Goal: Task Accomplishment & Management: Manage account settings

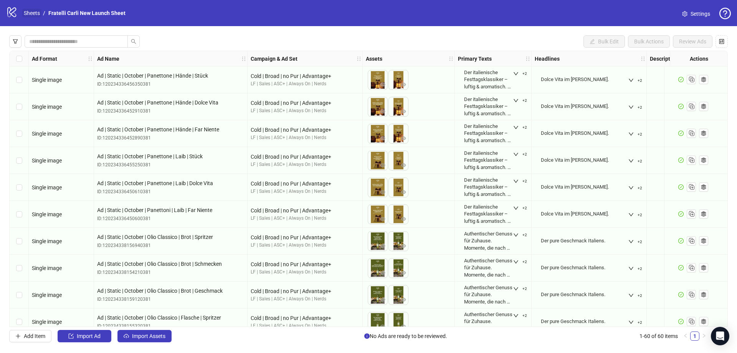
click at [35, 14] on link "Sheets" at bounding box center [31, 13] width 19 height 8
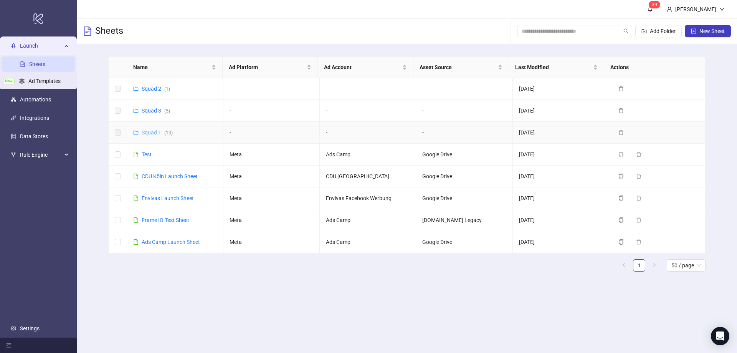
click at [158, 132] on link "Squad 1 ( 13 )" at bounding box center [157, 132] width 31 height 6
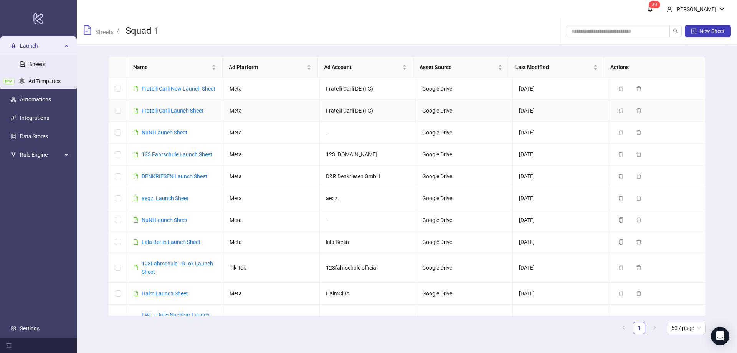
click at [164, 114] on div "Fratelli Carli Launch Sheet" at bounding box center [173, 110] width 62 height 8
click at [166, 110] on link "Fratelli Carli Launch Sheet" at bounding box center [173, 111] width 62 height 6
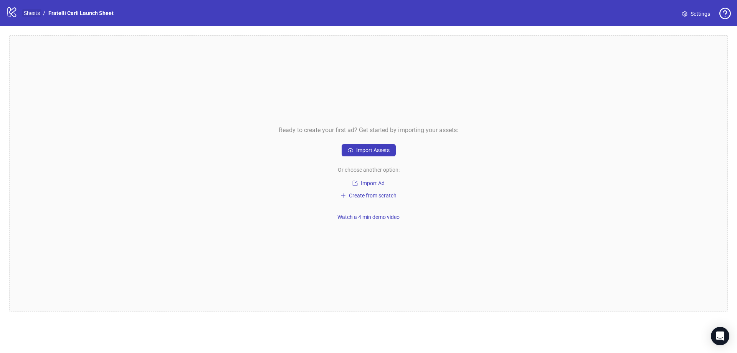
click at [27, 12] on link "Sheets" at bounding box center [31, 13] width 19 height 8
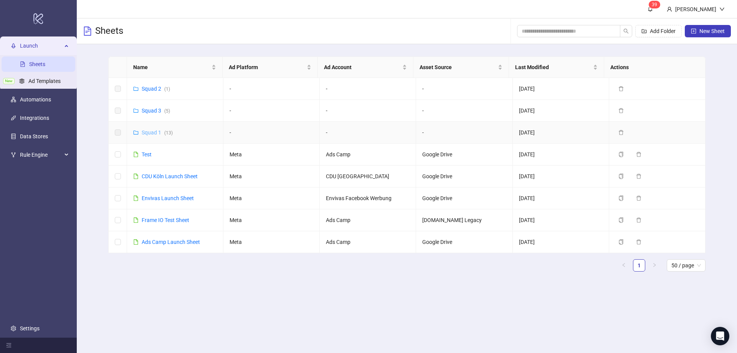
click at [151, 133] on link "Squad 1 ( 13 )" at bounding box center [157, 132] width 31 height 6
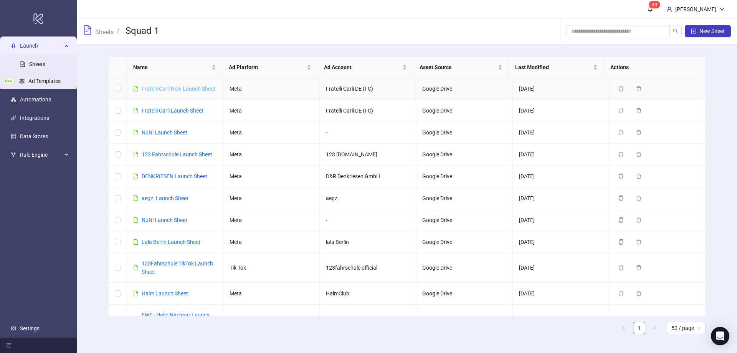
click at [187, 86] on link "Fratelli Carli New Launch Sheet" at bounding box center [179, 89] width 74 height 6
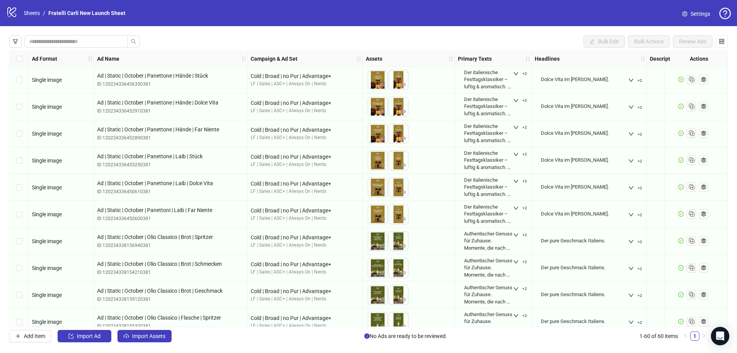
click at [691, 15] on span "Settings" at bounding box center [701, 14] width 20 height 8
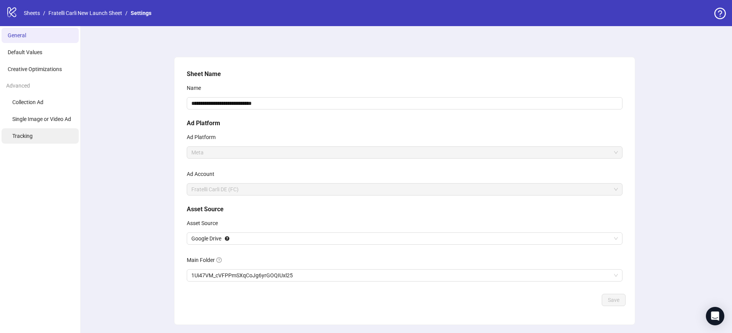
click at [31, 138] on span "Tracking" at bounding box center [22, 136] width 20 height 6
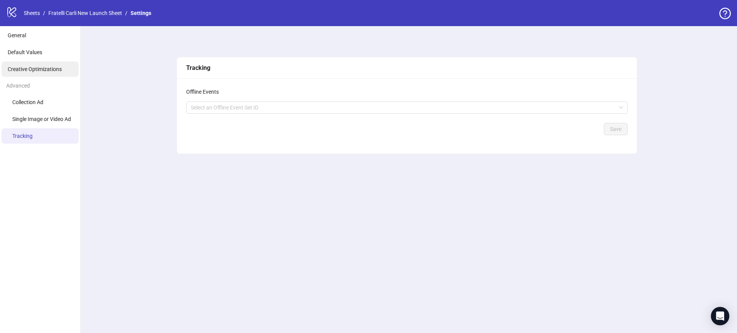
click at [36, 74] on li "Creative Optimizations" at bounding box center [40, 68] width 77 height 15
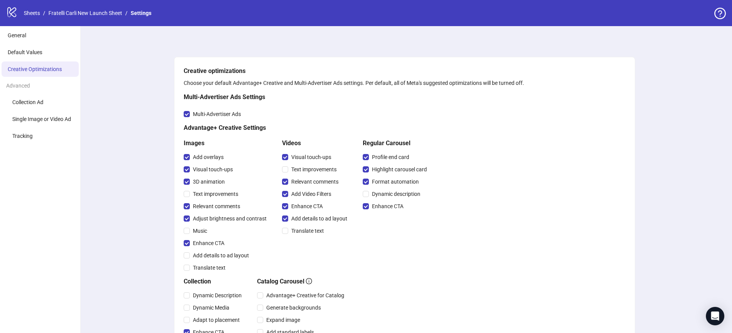
click at [63, 25] on div "logo/logo-mobile Sheets / Fratelli Carli New Launch Sheet / Settings" at bounding box center [366, 13] width 732 height 26
click at [69, 15] on link "Fratelli Carli New Launch Sheet" at bounding box center [85, 13] width 77 height 8
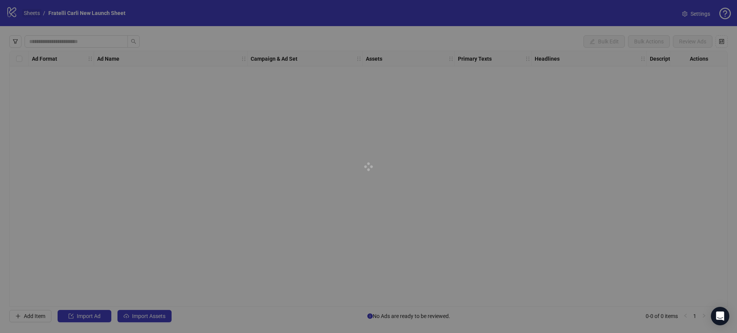
click at [31, 14] on link "Sheets" at bounding box center [31, 13] width 19 height 8
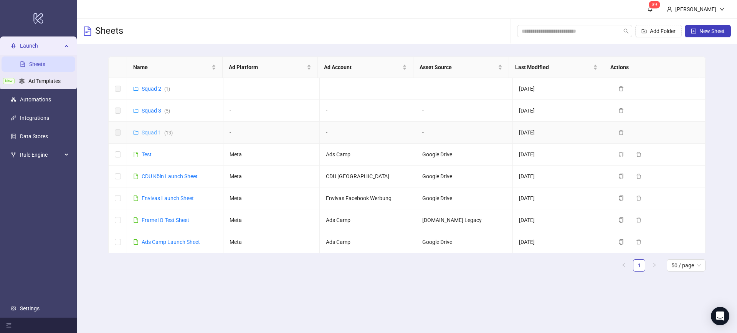
click at [151, 134] on link "Squad 1 ( 13 )" at bounding box center [157, 132] width 31 height 6
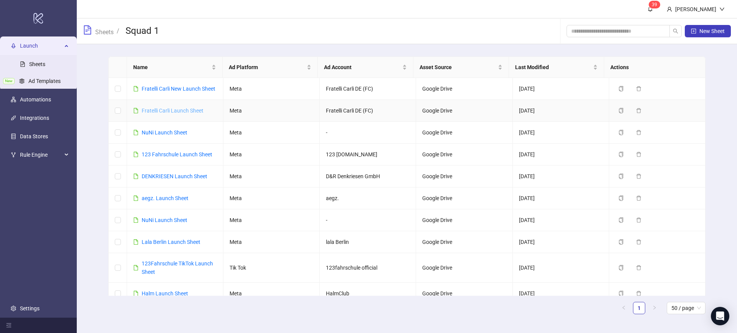
click at [168, 111] on link "Fratelli Carli Launch Sheet" at bounding box center [173, 111] width 62 height 6
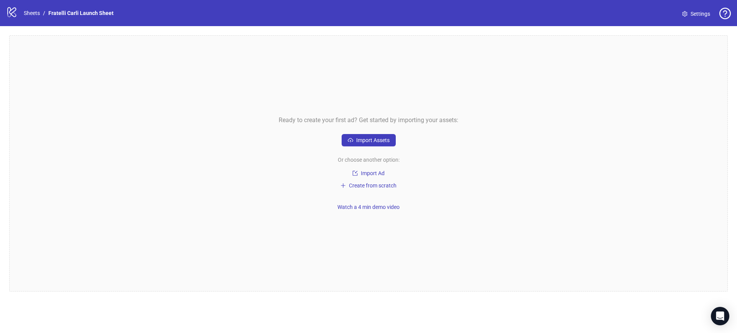
click at [697, 18] on link "Settings" at bounding box center [696, 14] width 40 height 12
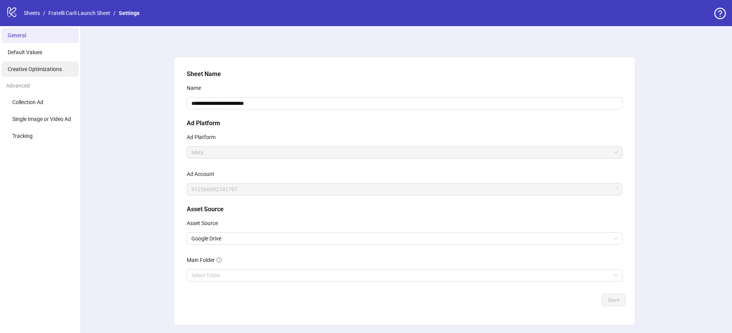
click at [42, 71] on span "Creative Optimizations" at bounding box center [35, 69] width 54 height 6
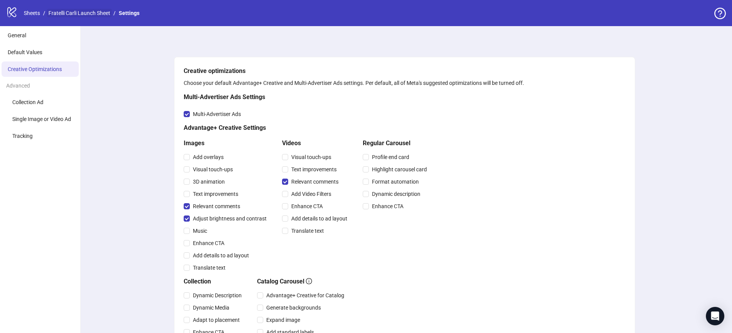
click at [75, 13] on link "Fratelli Carli Launch Sheet" at bounding box center [79, 13] width 65 height 8
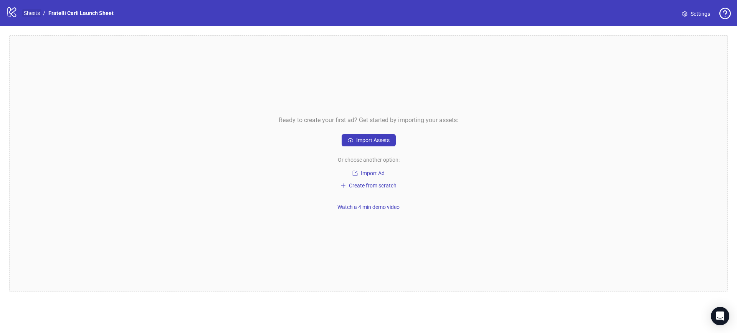
click at [34, 14] on link "Sheets" at bounding box center [31, 13] width 19 height 8
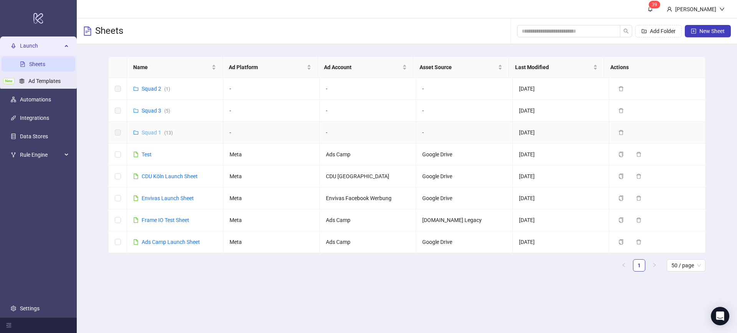
click at [149, 135] on link "Squad 1 ( 13 )" at bounding box center [157, 132] width 31 height 6
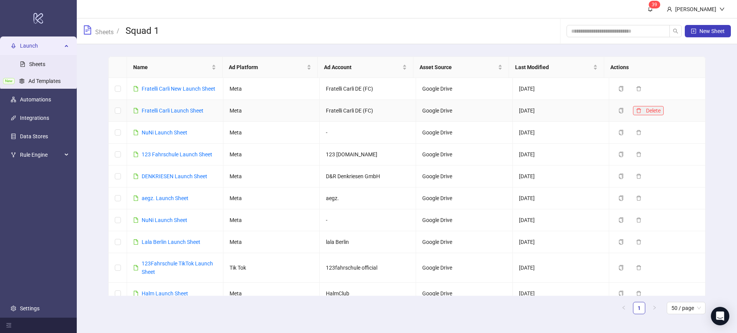
click at [636, 109] on icon "delete" at bounding box center [638, 110] width 5 height 5
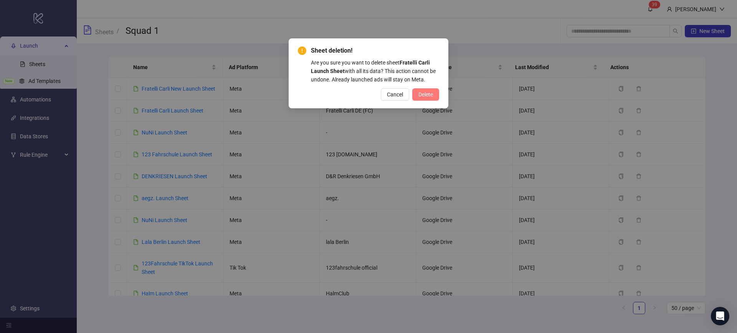
click at [431, 97] on span "Delete" at bounding box center [426, 94] width 15 height 6
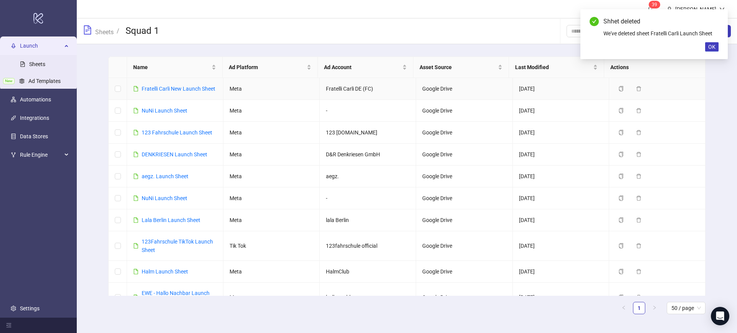
click at [166, 85] on div "Fratelli Carli New Launch Sheet" at bounding box center [179, 89] width 74 height 8
click at [176, 88] on link "Fratelli Carli New Launch Sheet" at bounding box center [179, 89] width 74 height 6
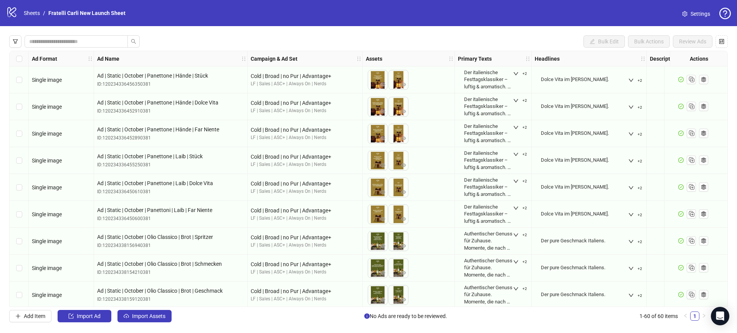
scroll to position [111, 0]
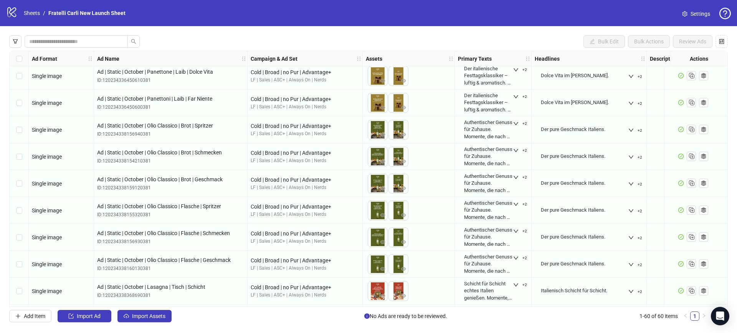
click at [690, 10] on link "Settings" at bounding box center [696, 14] width 40 height 12
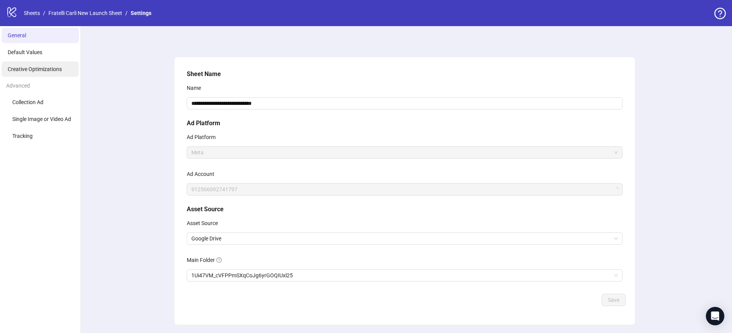
drag, startPoint x: 0, startPoint y: 0, endPoint x: 55, endPoint y: 66, distance: 86.5
click at [55, 66] on span "Creative Optimizations" at bounding box center [35, 69] width 54 height 6
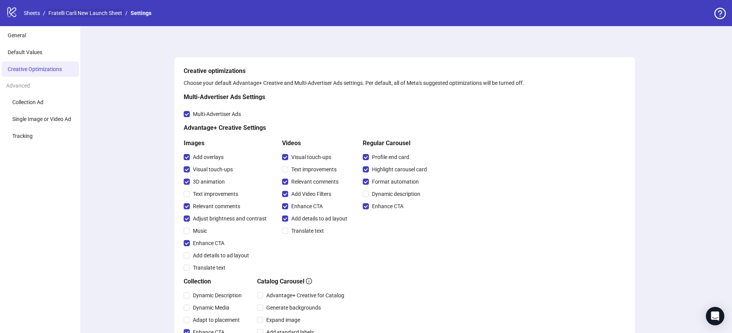
click at [113, 15] on link "Fratelli Carli New Launch Sheet" at bounding box center [85, 13] width 77 height 8
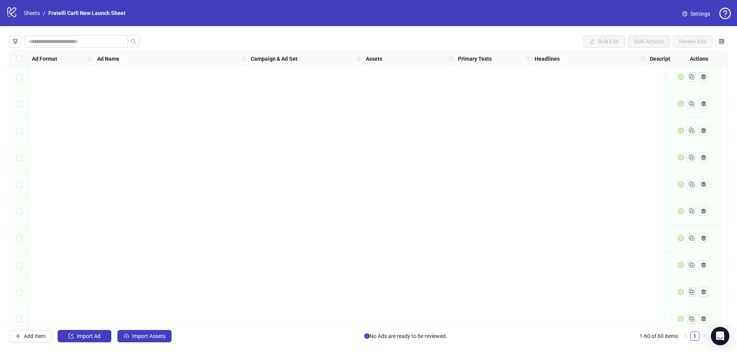
scroll to position [1356, 0]
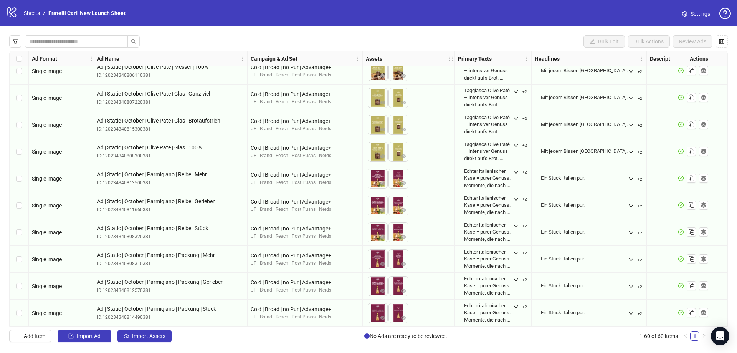
click at [696, 11] on span "Settings" at bounding box center [701, 14] width 20 height 8
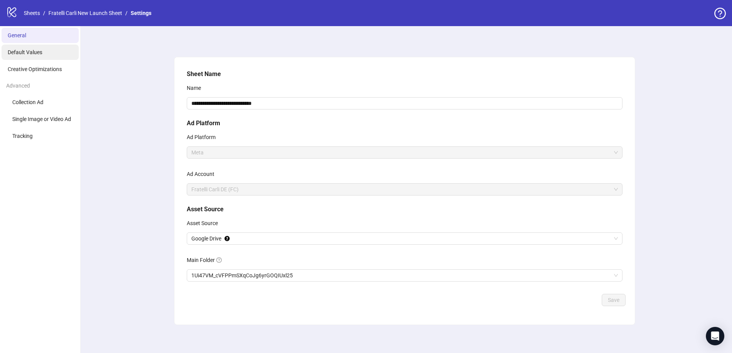
click at [45, 55] on li "Default Values" at bounding box center [40, 52] width 77 height 15
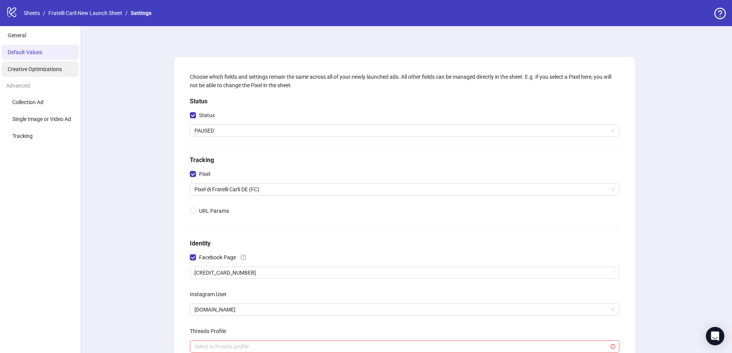
click at [53, 70] on span "Creative Optimizations" at bounding box center [35, 69] width 54 height 6
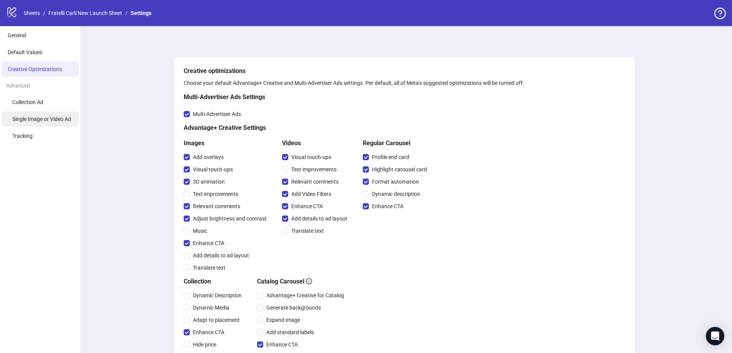
click at [56, 115] on li "Single Image or Video Ad" at bounding box center [40, 118] width 77 height 15
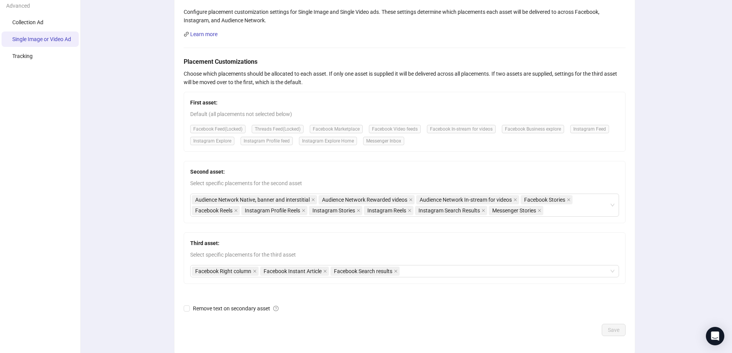
scroll to position [35, 0]
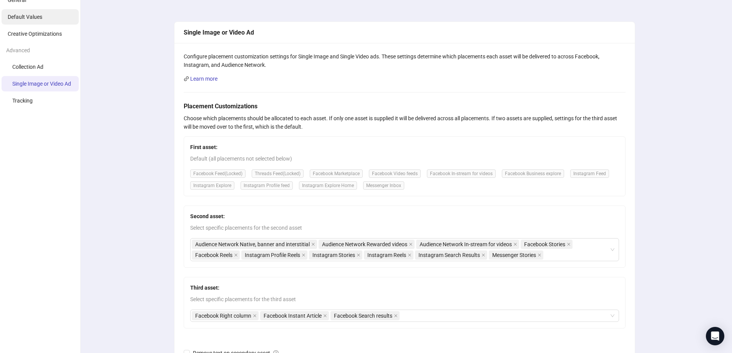
click at [45, 20] on li "Default Values" at bounding box center [40, 16] width 77 height 15
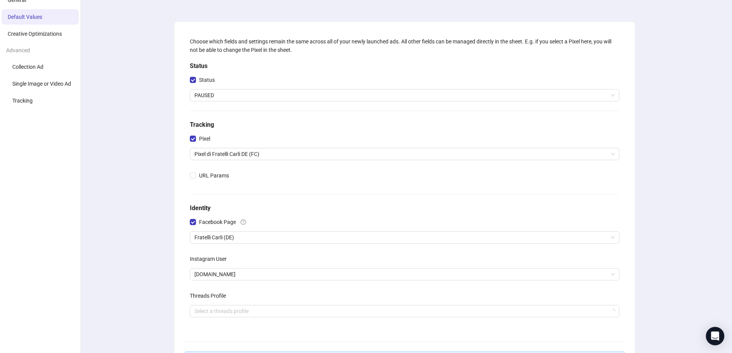
click at [48, 26] on ul "General Default Values Creative Optimizations Advanced Collection Ad Single Ima…" at bounding box center [40, 214] width 81 height 447
click at [52, 34] on span "Creative Optimizations" at bounding box center [35, 34] width 54 height 6
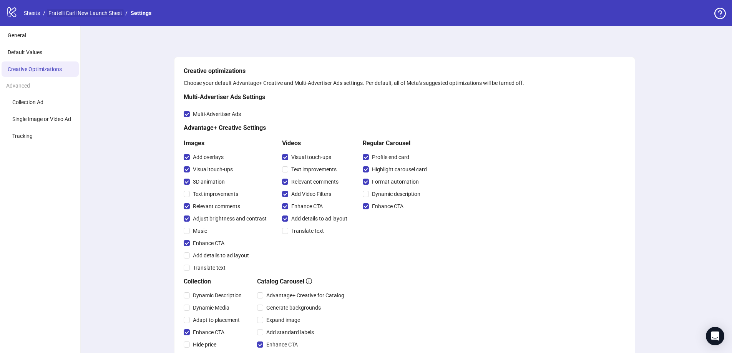
click at [88, 15] on link "Fratelli Carli New Launch Sheet" at bounding box center [85, 13] width 77 height 8
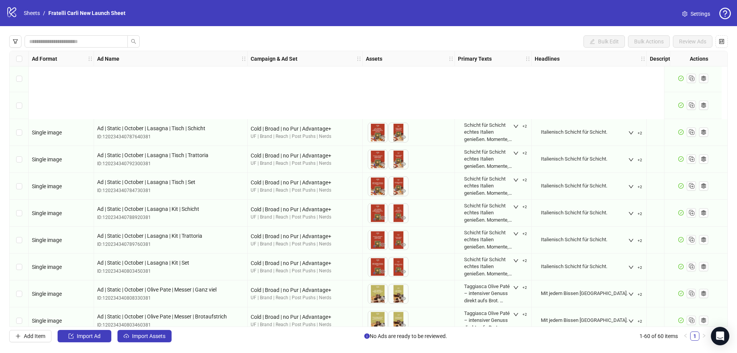
scroll to position [1191, 0]
